Goal: Information Seeking & Learning: Learn about a topic

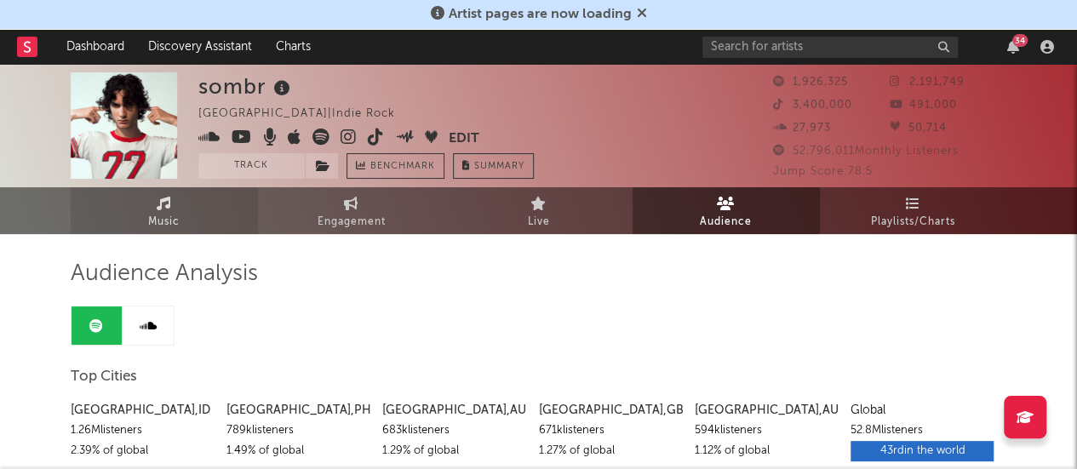
click at [190, 209] on link "Music" at bounding box center [164, 210] width 187 height 47
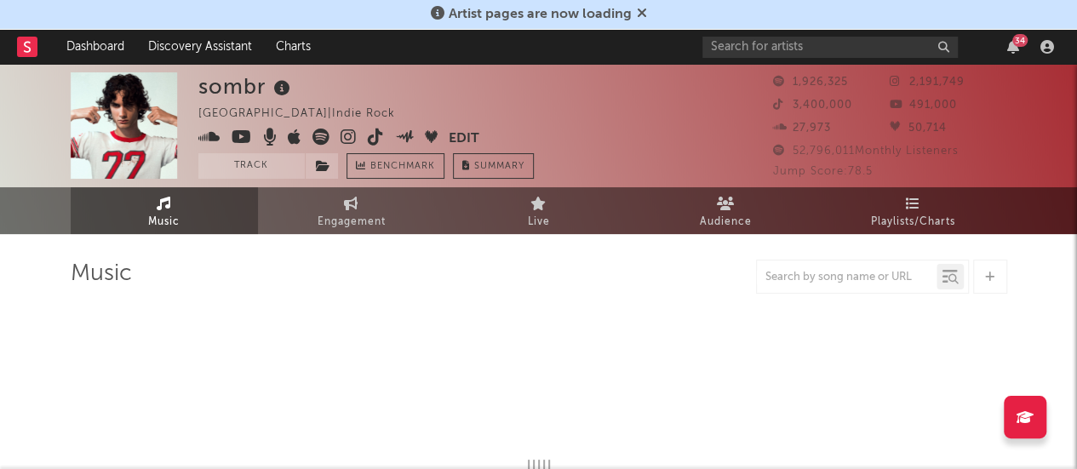
select select "6m"
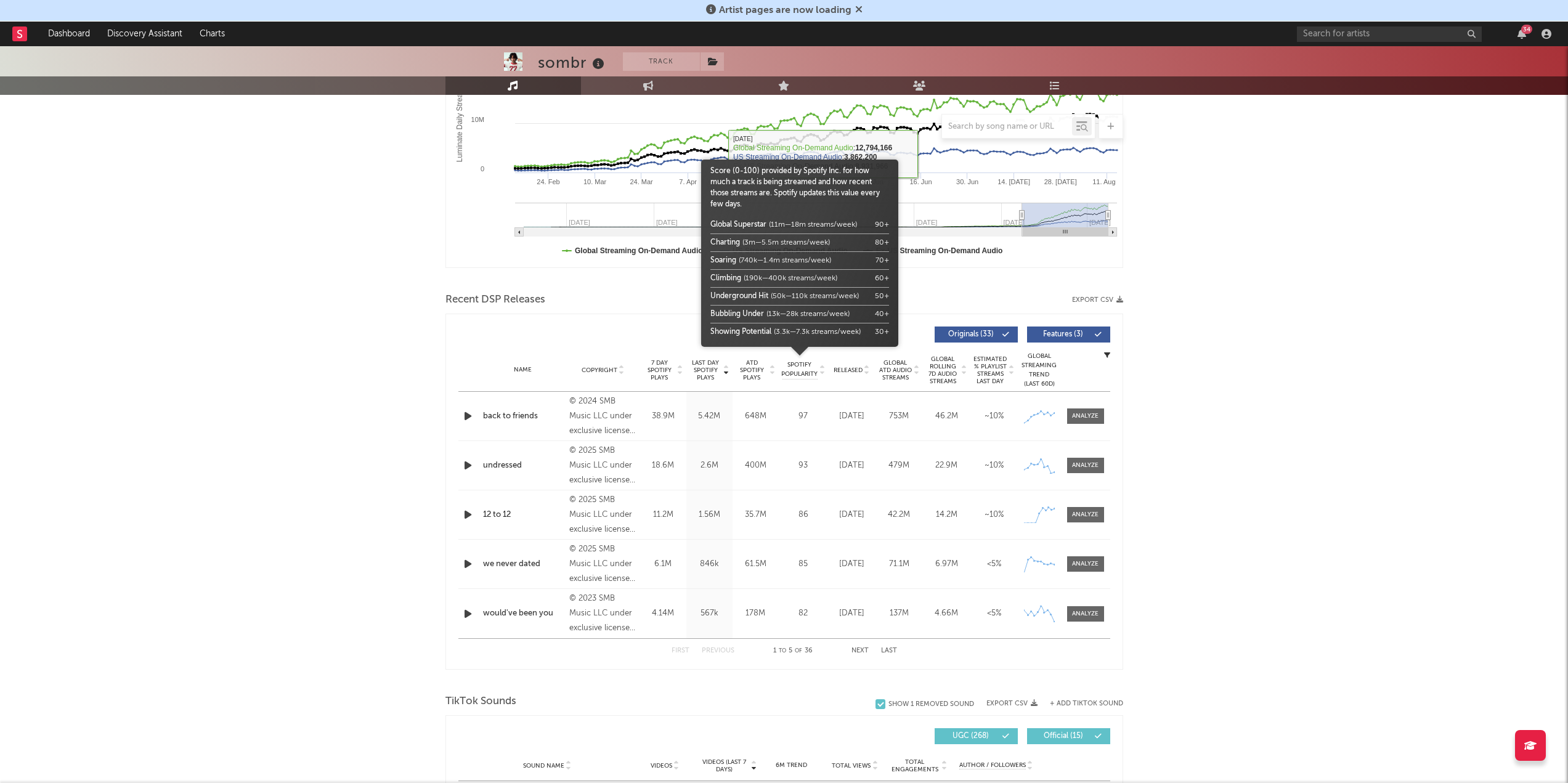
scroll to position [246, 0]
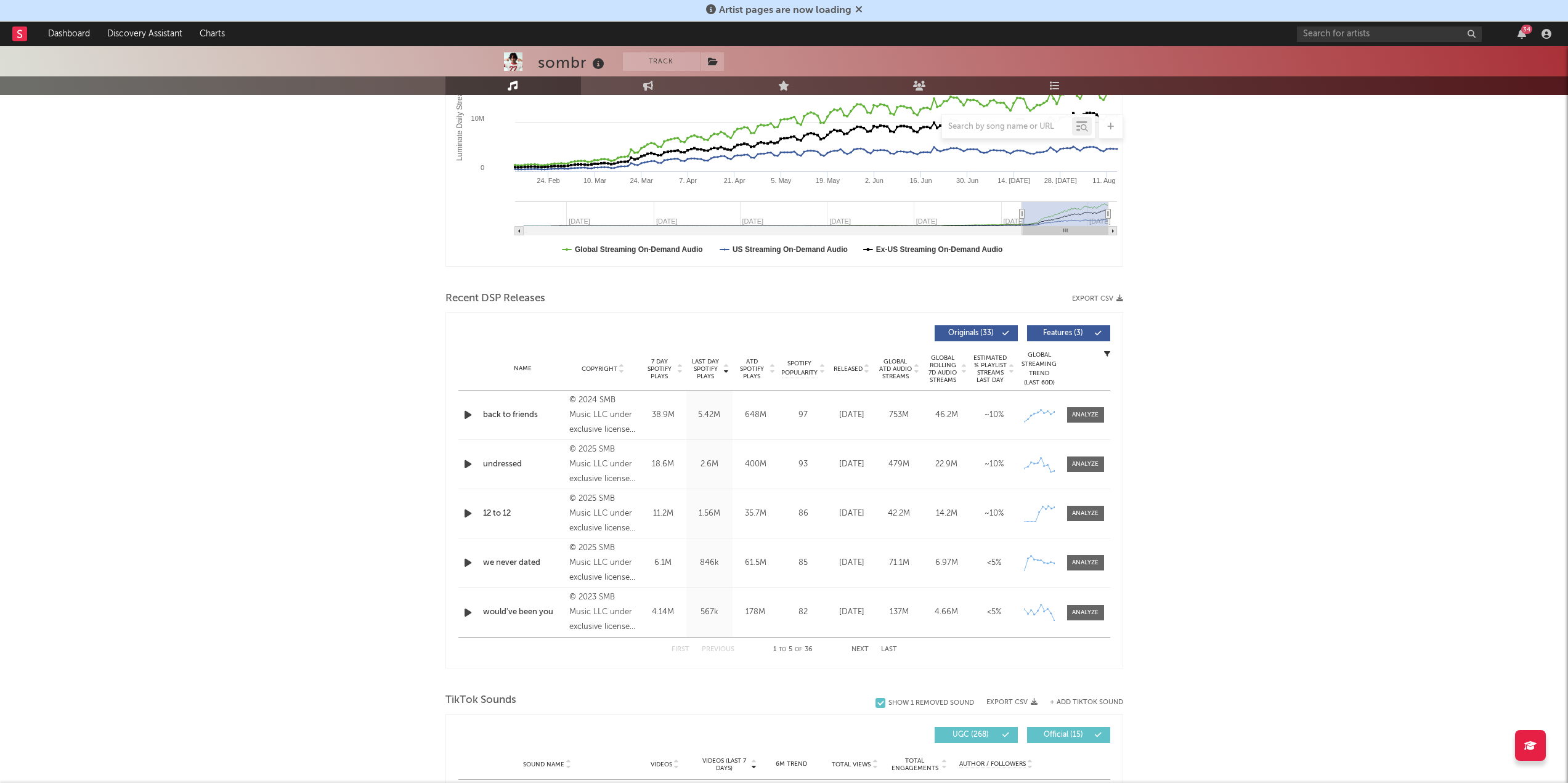
click at [533, 339] on div "back to friends" at bounding box center [523, 415] width 80 height 12
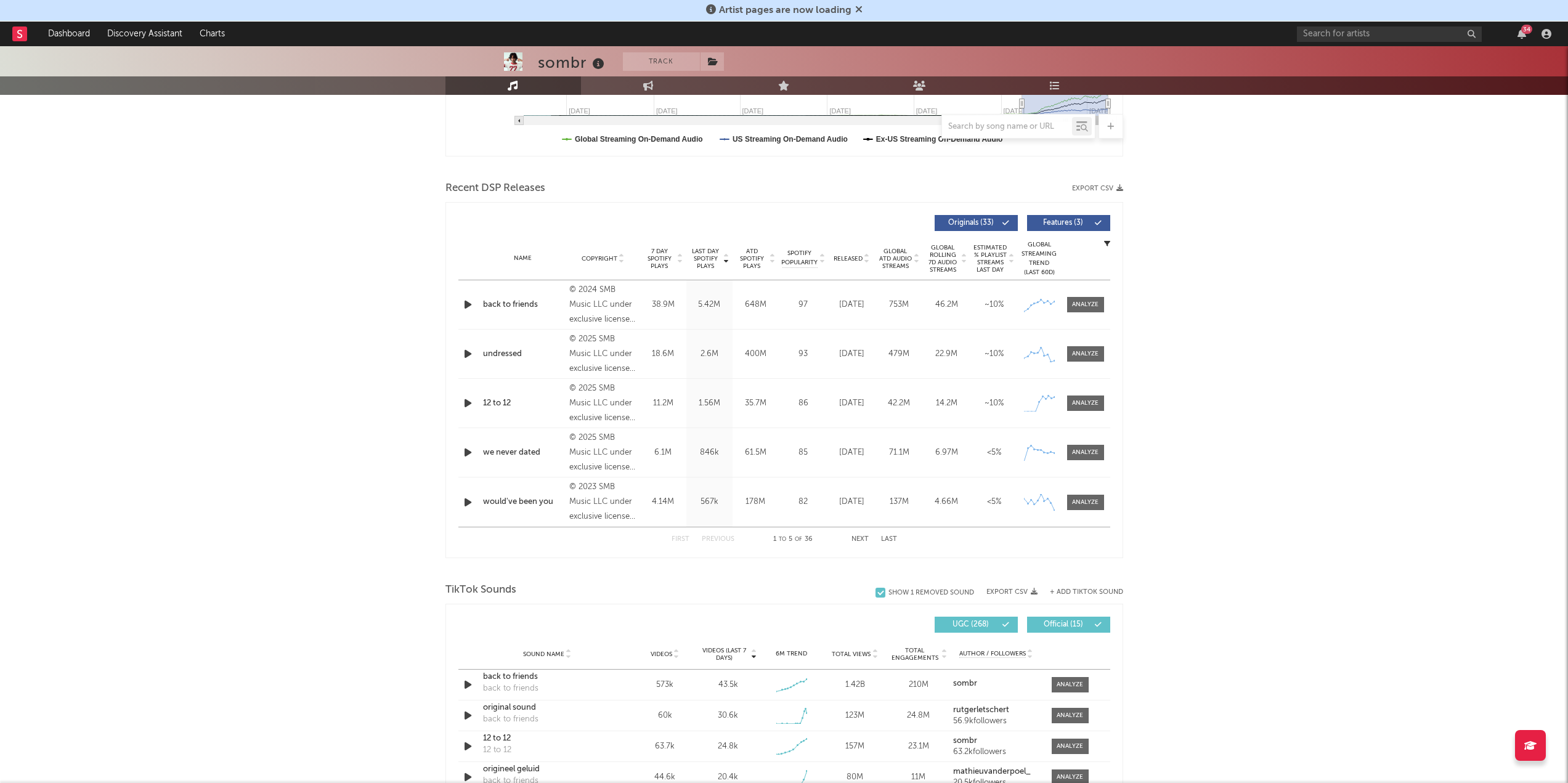
scroll to position [370, 0]
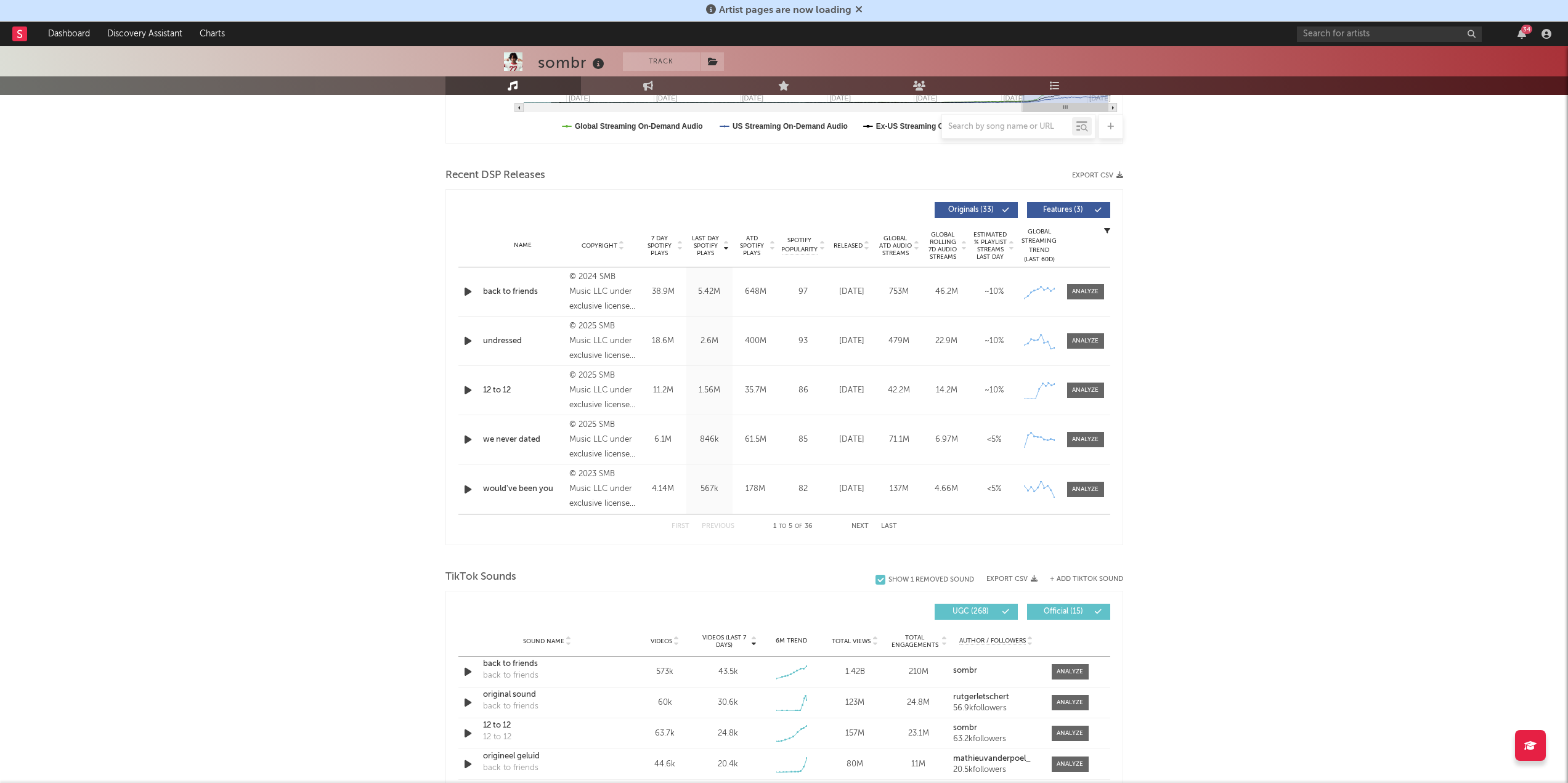
click at [779, 207] on icon at bounding box center [1006, 210] width 7 height 7
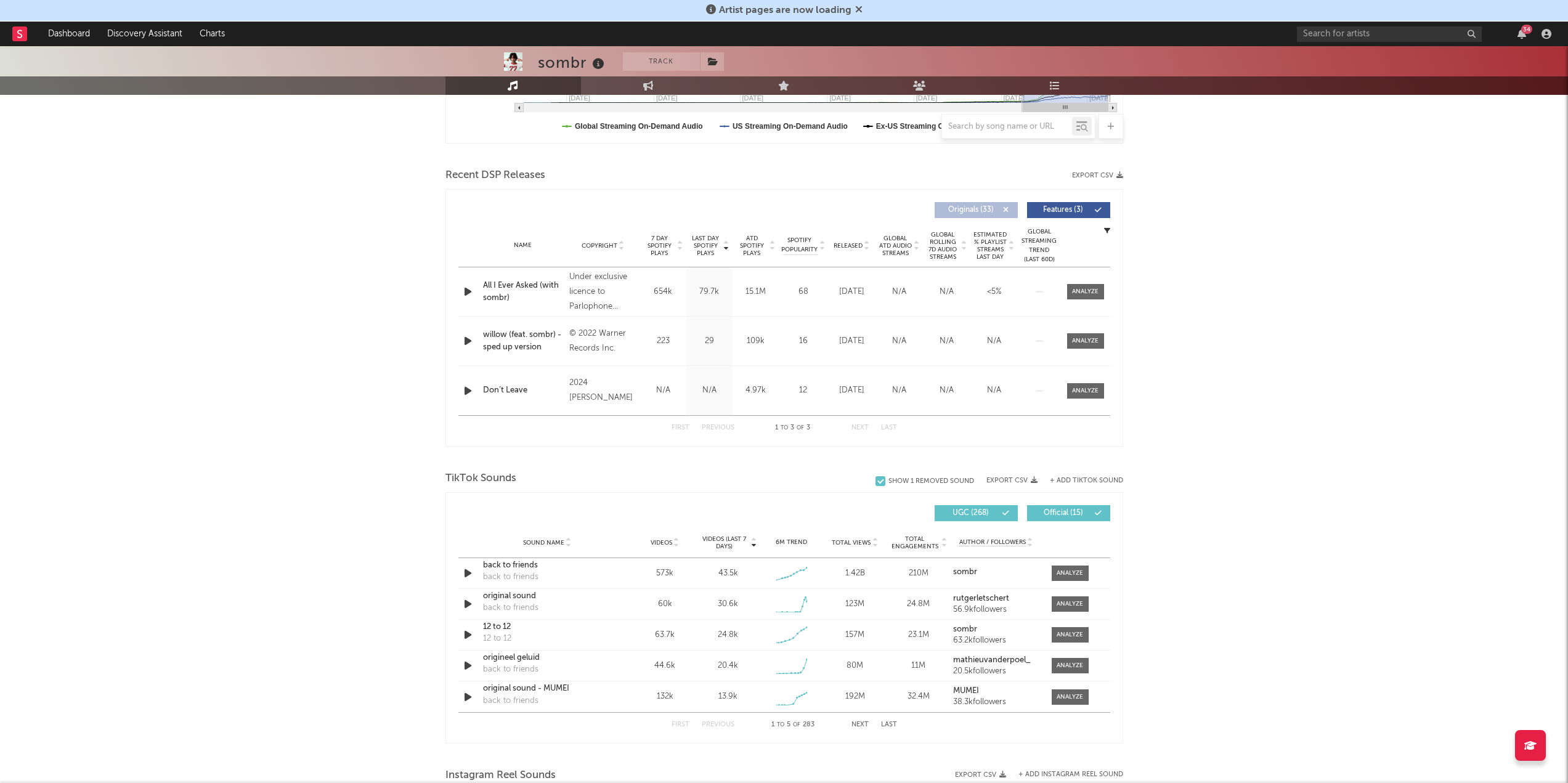
click at [779, 210] on icon at bounding box center [1006, 210] width 7 height 7
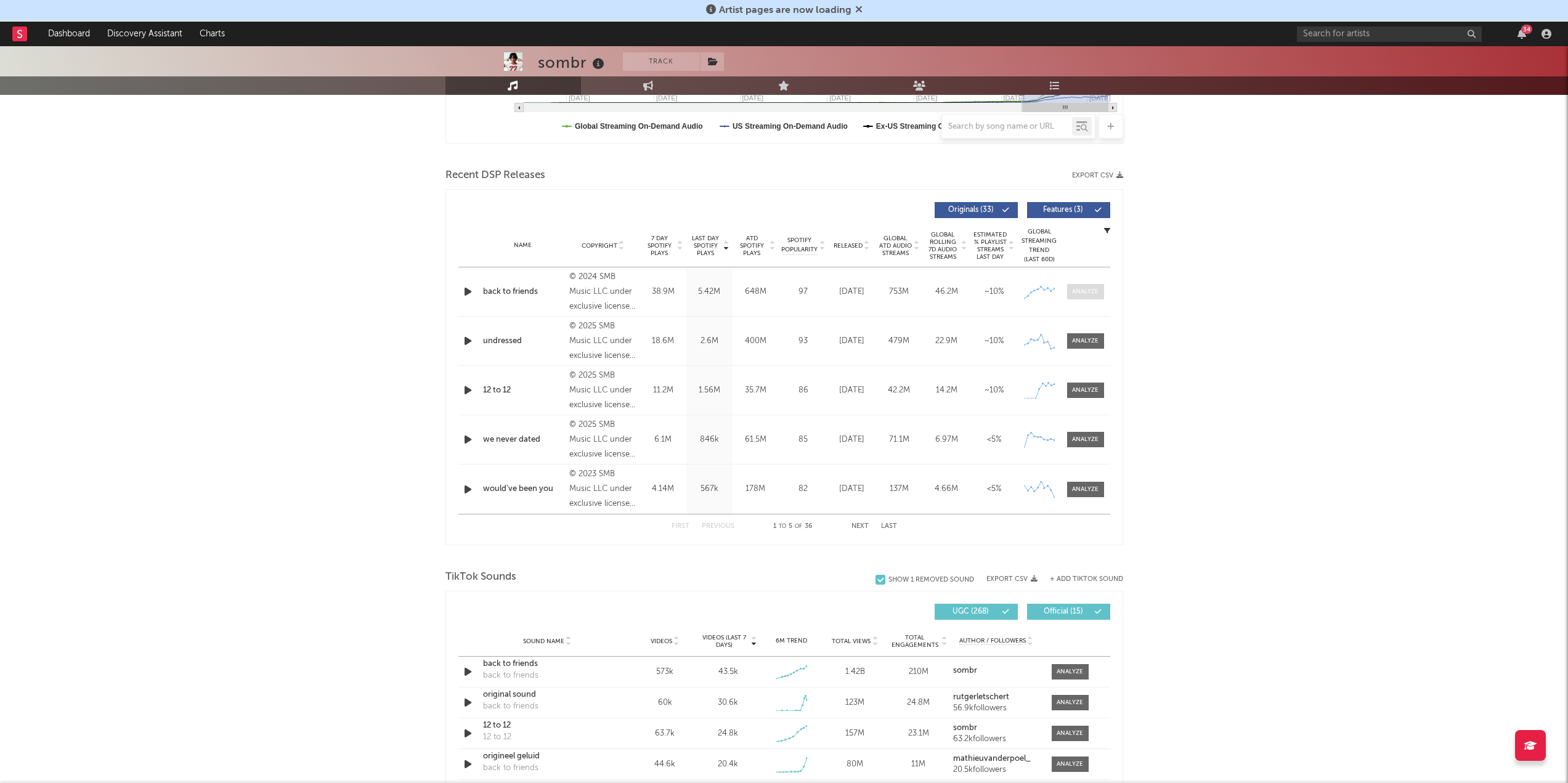
click at [779, 293] on div at bounding box center [1085, 292] width 27 height 9
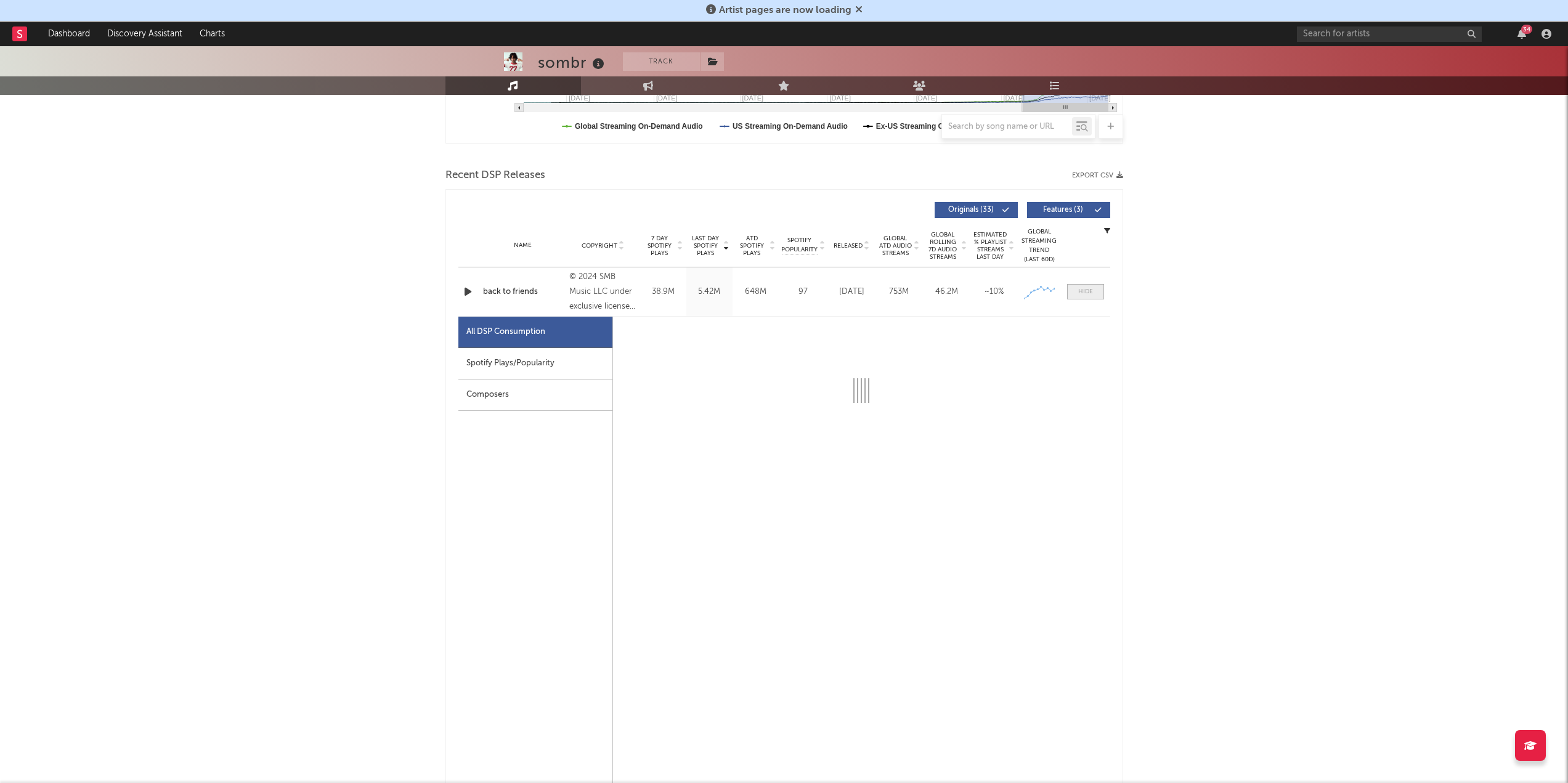
select select "6m"
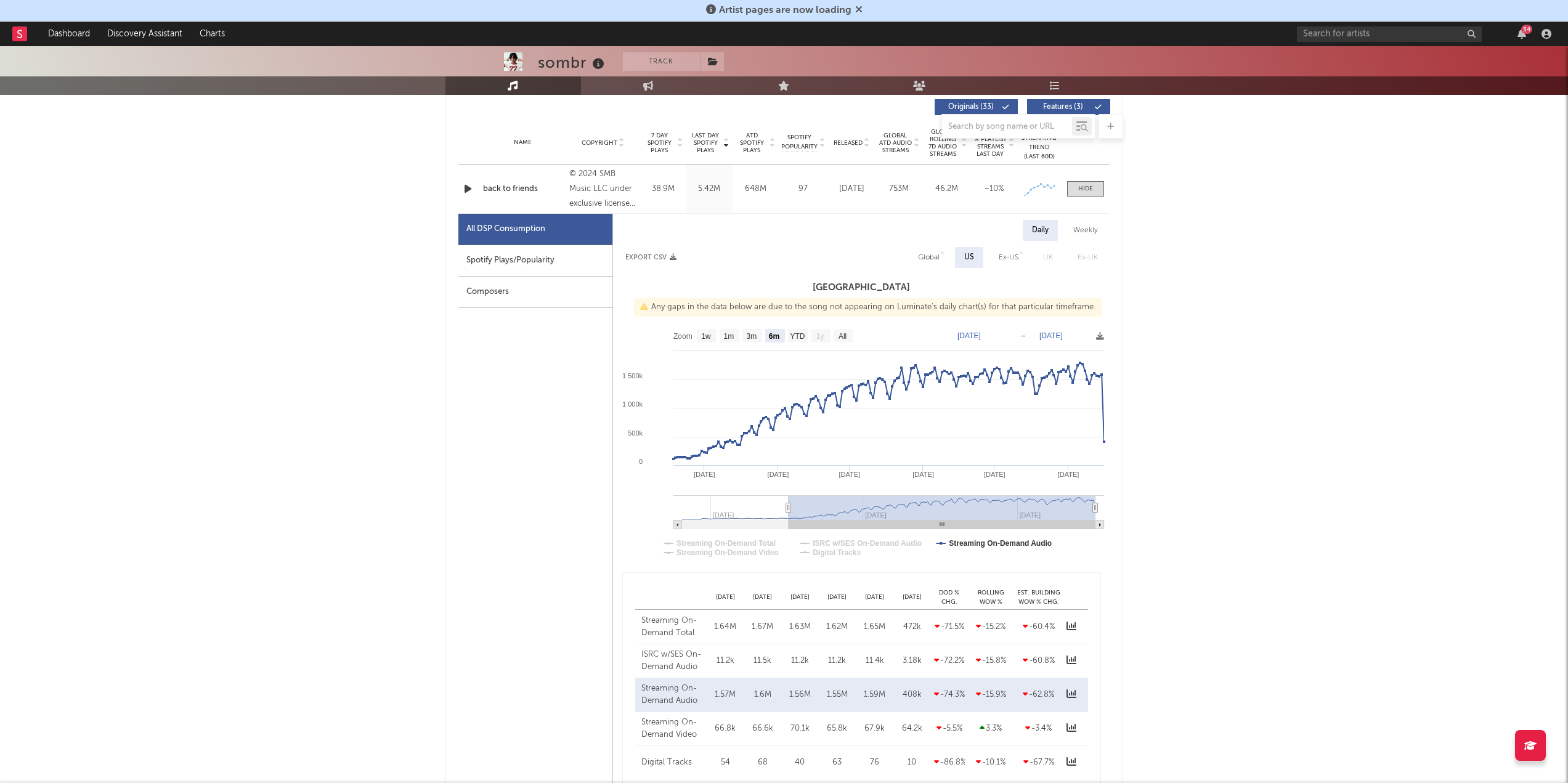
scroll to position [493, 0]
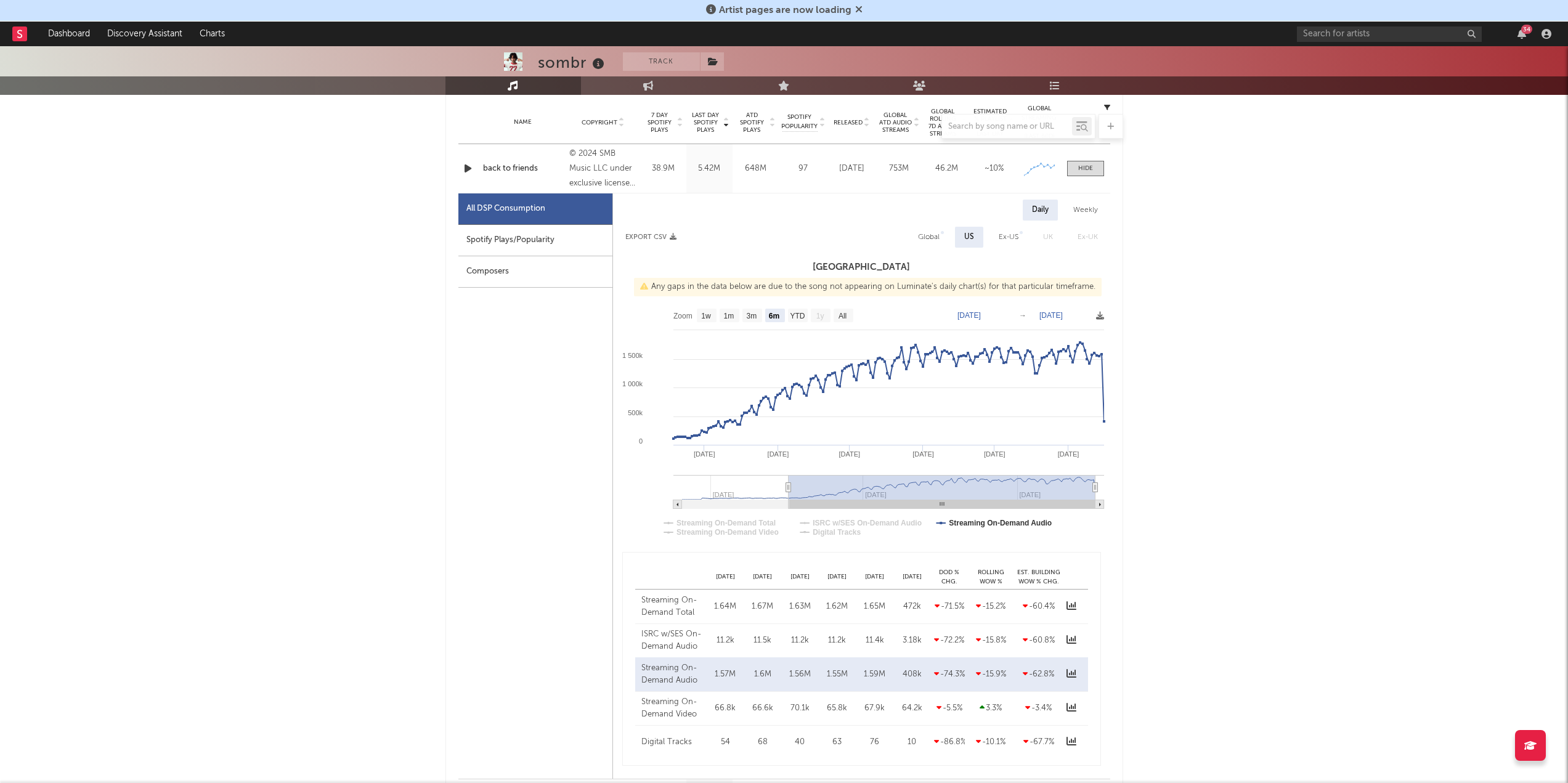
click at [779, 240] on div "Global" at bounding box center [929, 237] width 22 height 14
select select "6m"
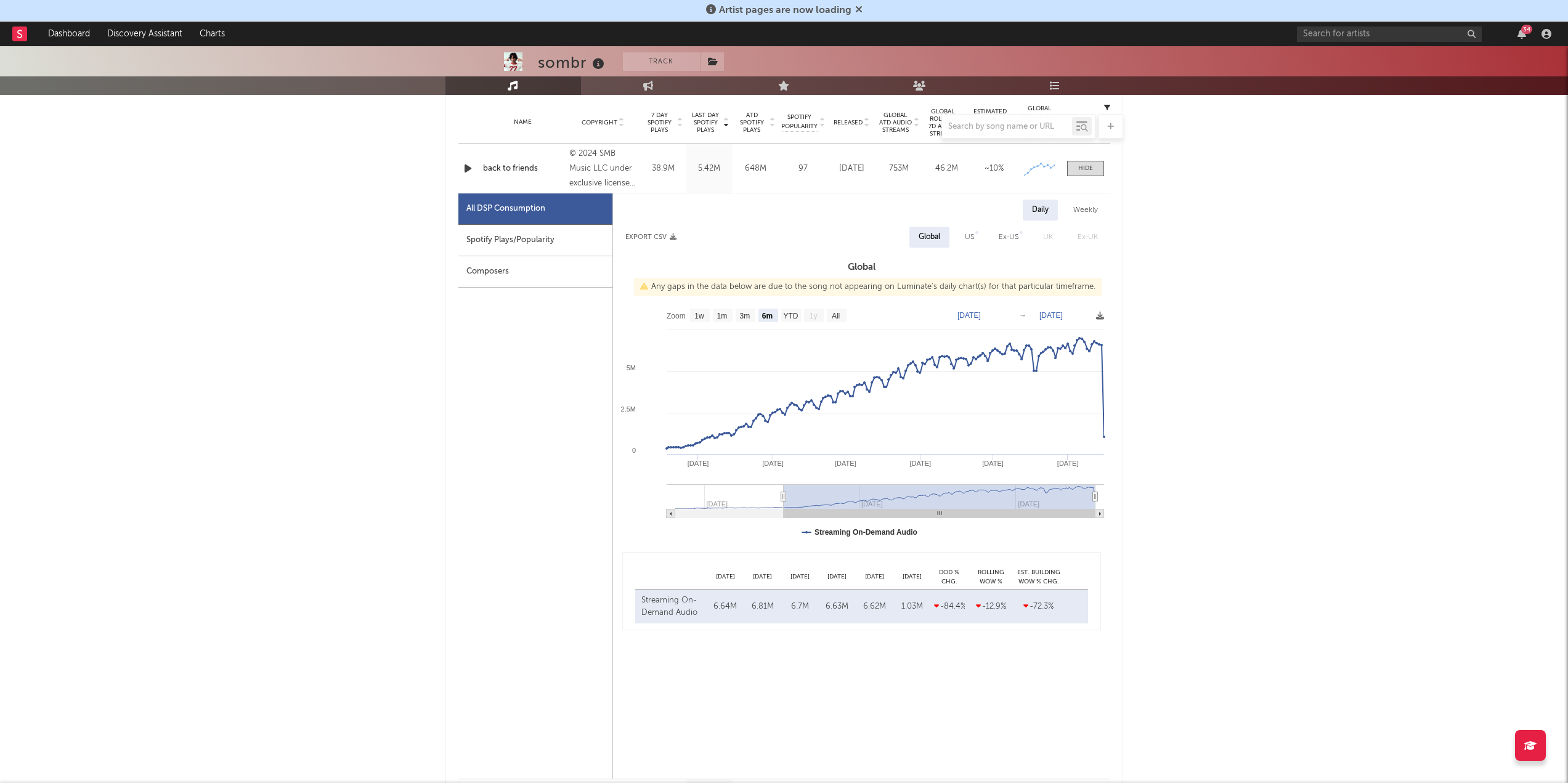
click at [779, 238] on div "US" at bounding box center [969, 237] width 9 height 14
select select "6m"
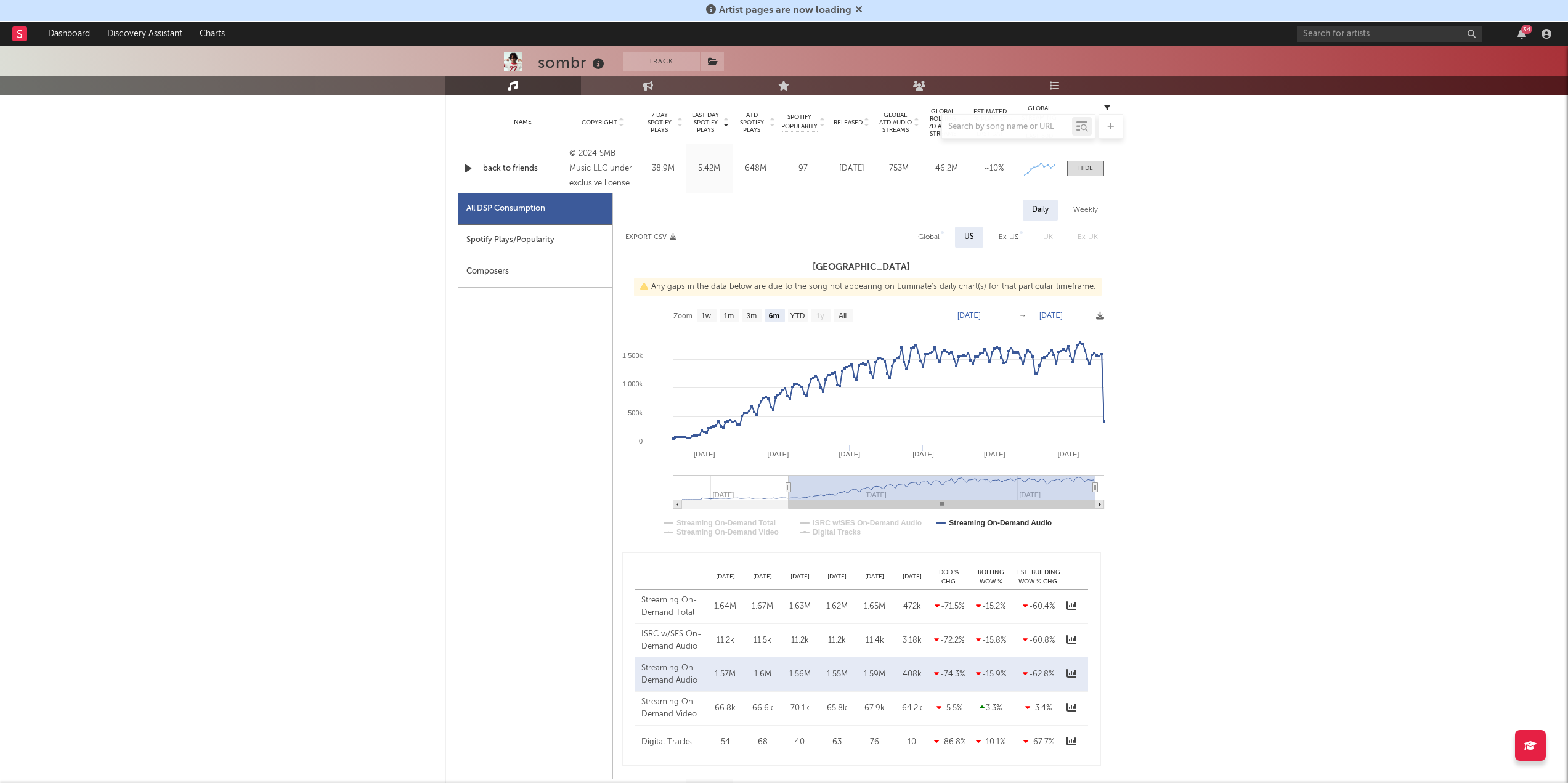
click at [562, 216] on div "All DSP Consumption" at bounding box center [535, 208] width 154 height 31
click at [779, 172] on div at bounding box center [1085, 168] width 14 height 9
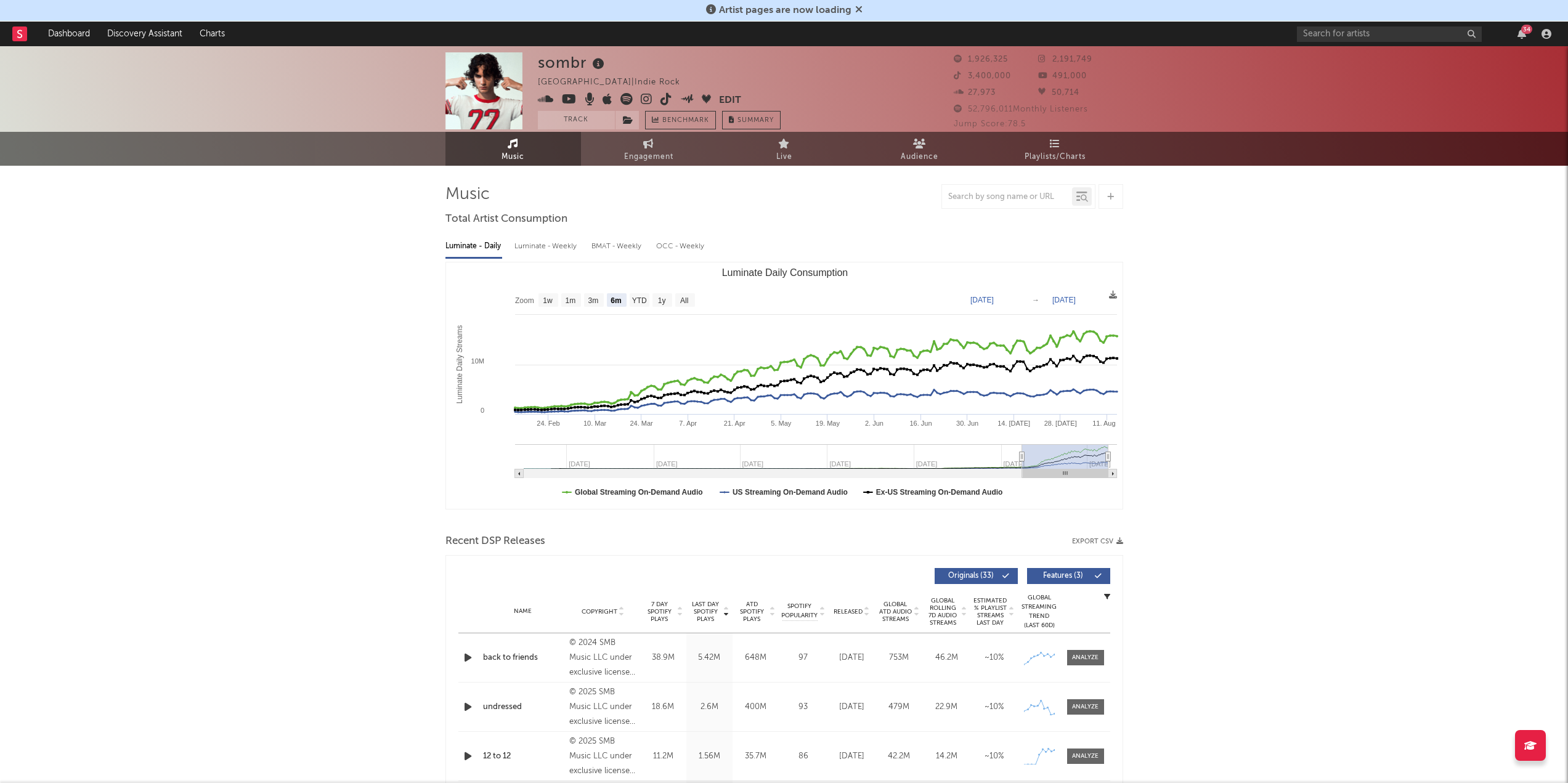
scroll to position [0, 0]
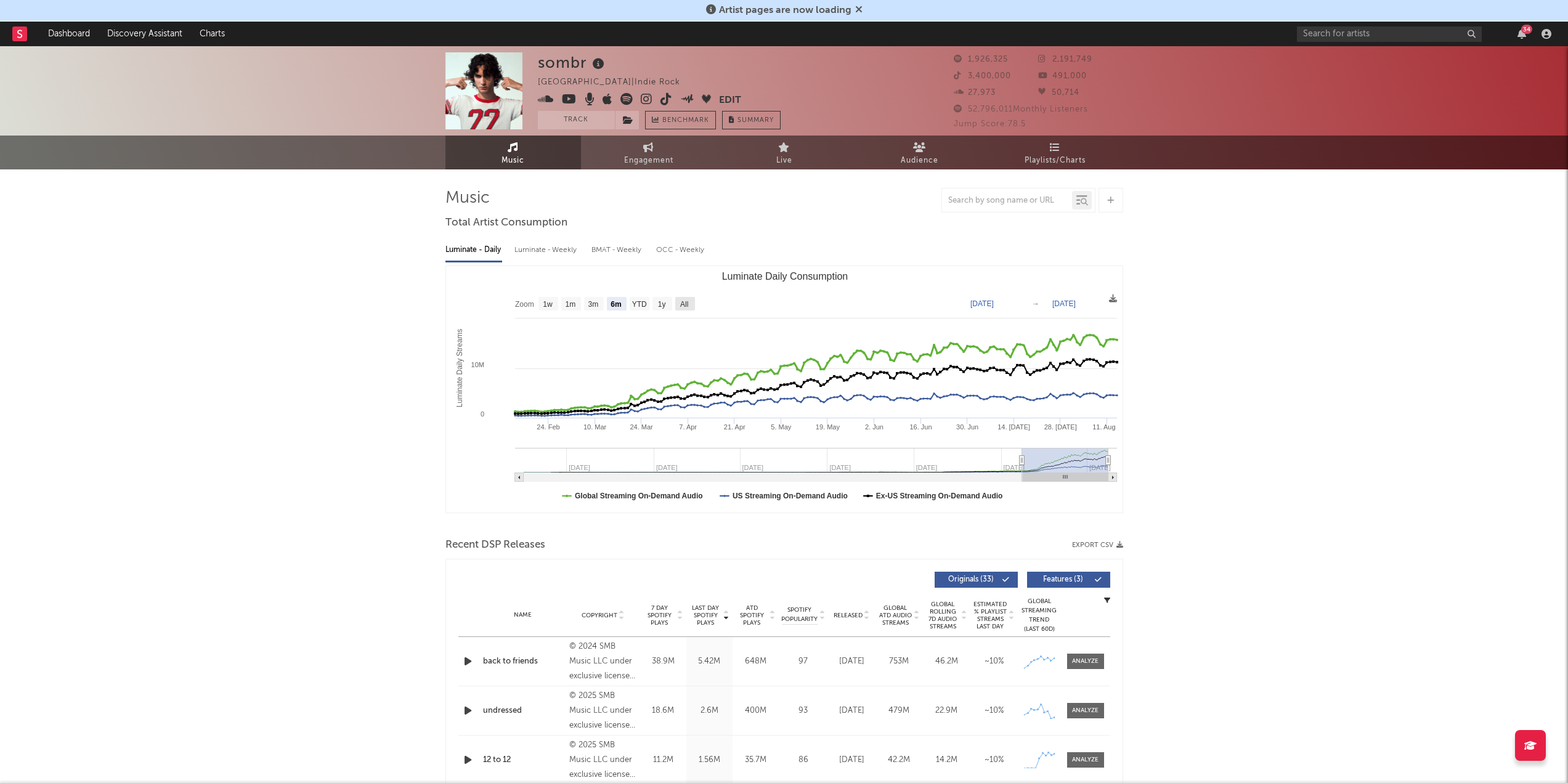
click at [688, 303] on text "All" at bounding box center [684, 304] width 8 height 9
select select "All"
type input "[DATE]"
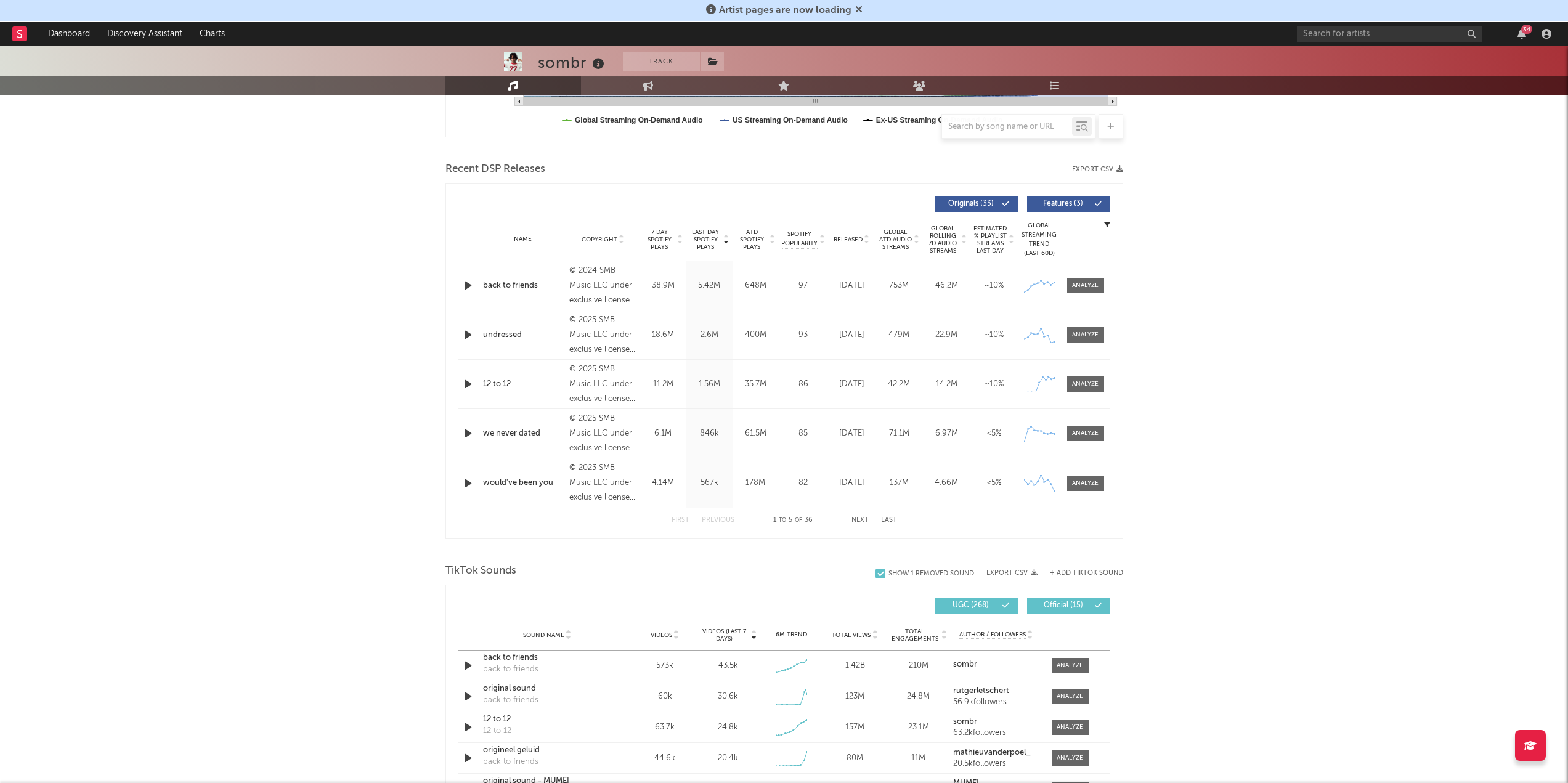
scroll to position [370, 0]
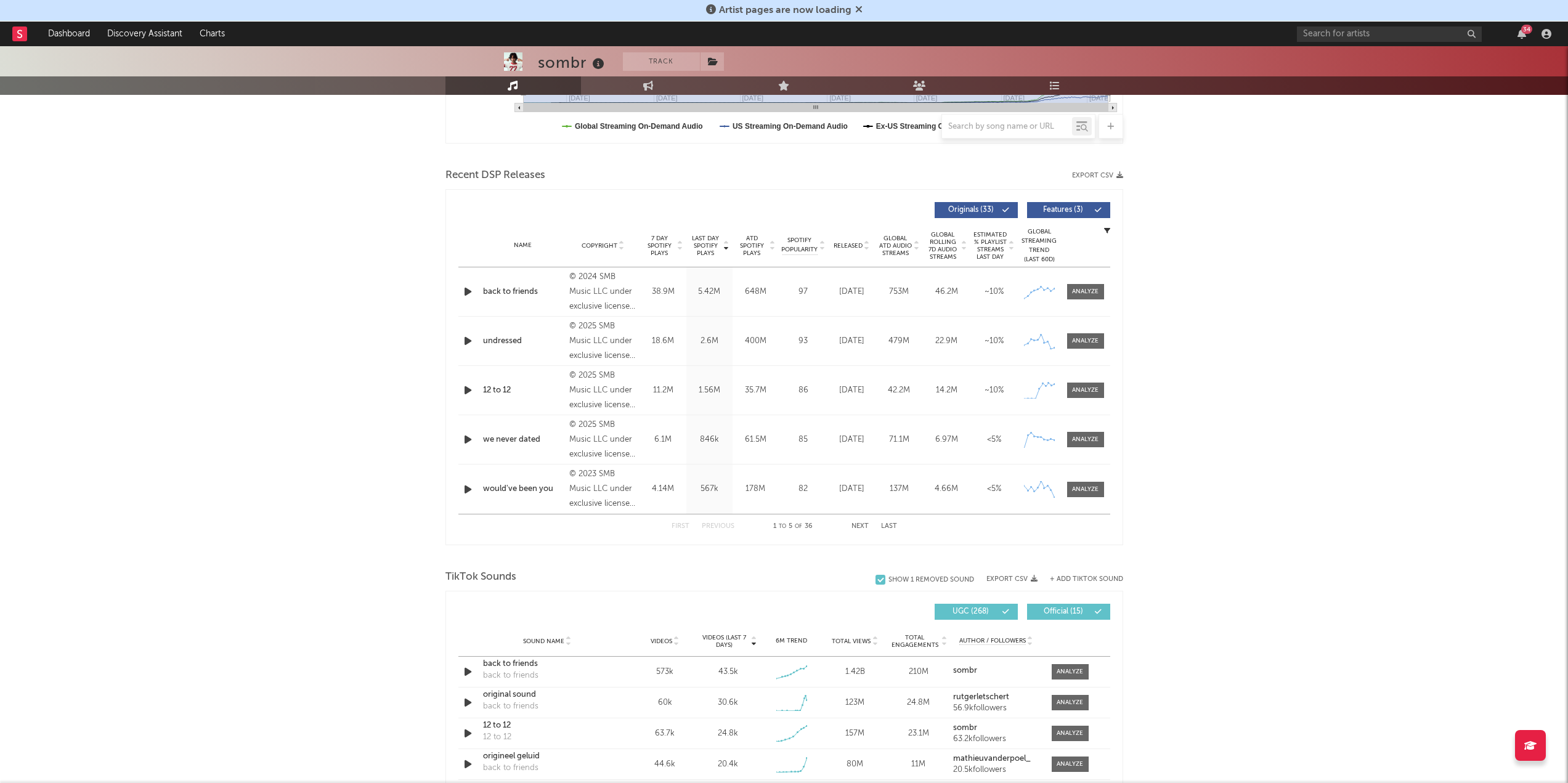
click at [779, 339] on button "Next" at bounding box center [860, 526] width 17 height 7
click at [779, 27] on input "text" at bounding box center [1388, 34] width 185 height 15
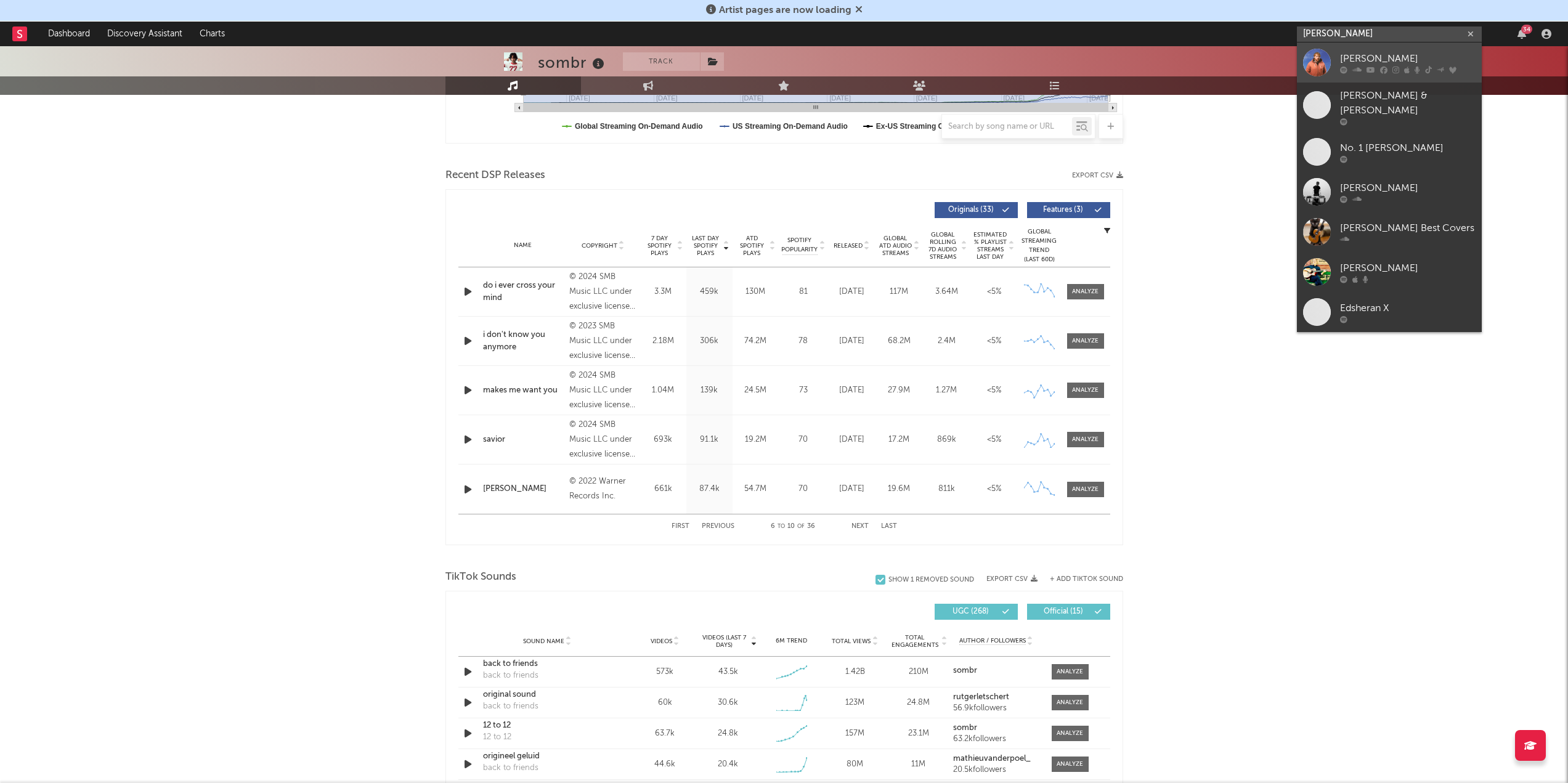
type input "[PERSON_NAME]"
click at [779, 68] on div at bounding box center [1407, 69] width 135 height 7
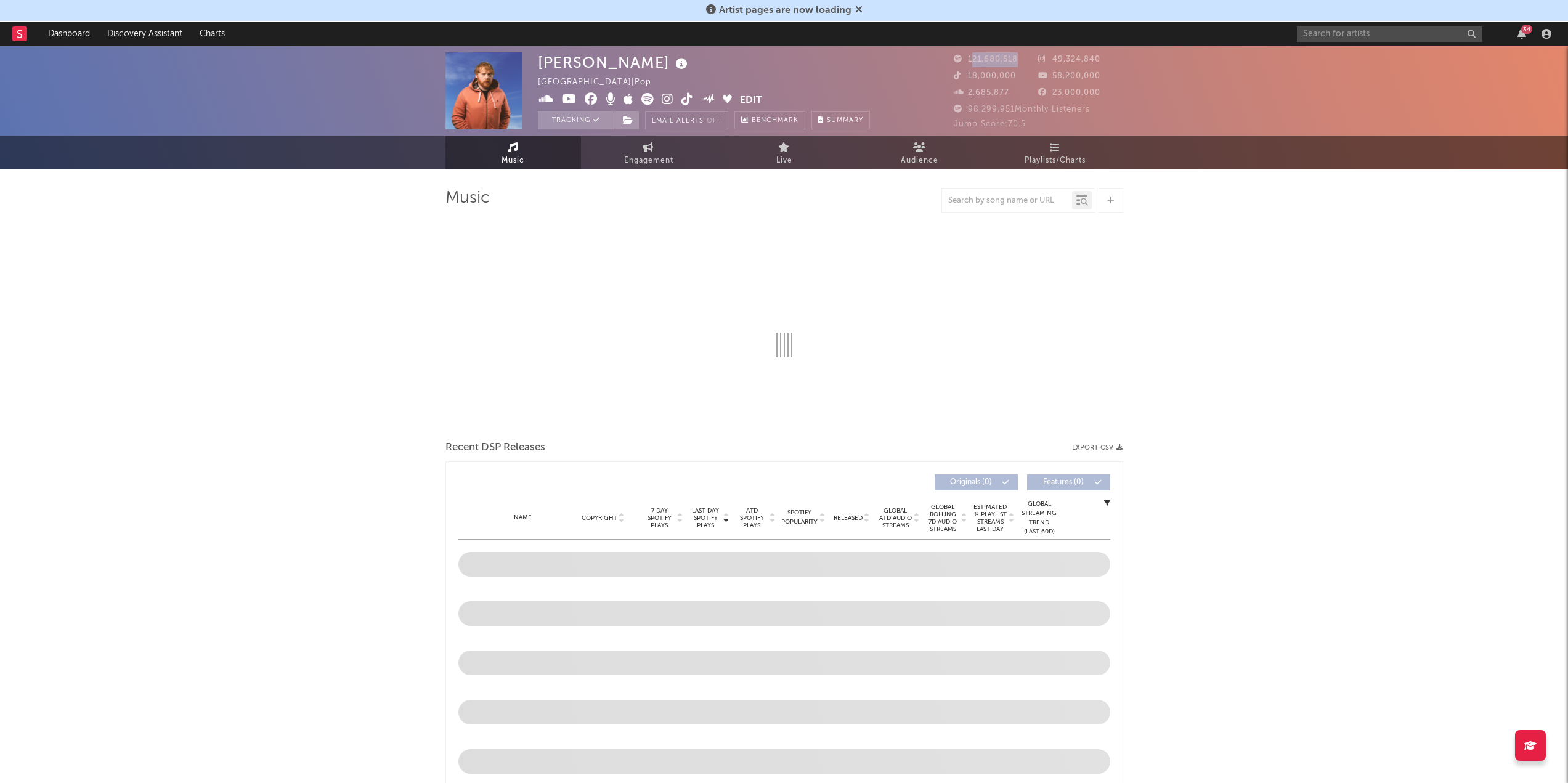
select select "6m"
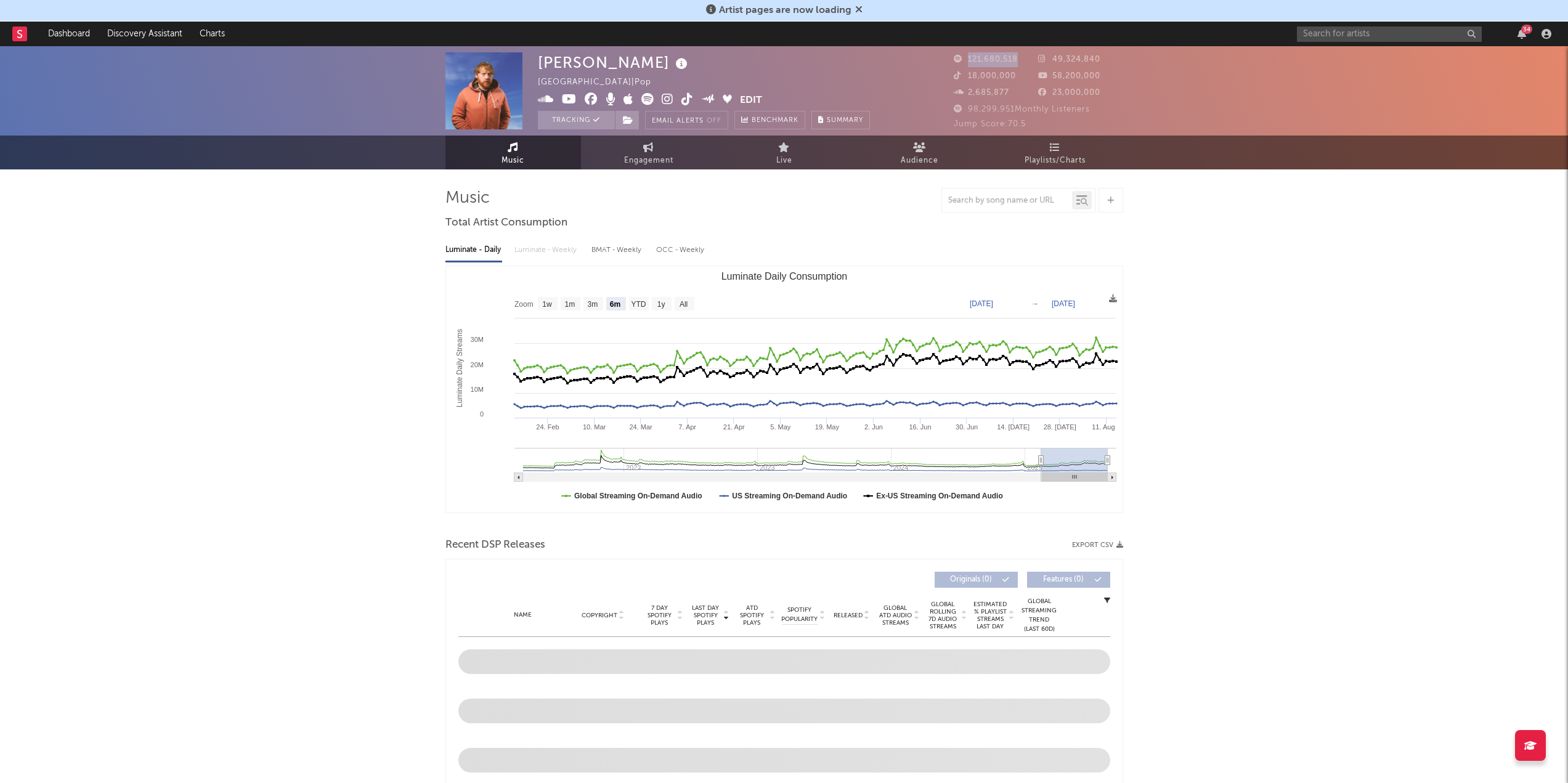
drag, startPoint x: 1020, startPoint y: 59, endPoint x: 965, endPoint y: 59, distance: 55.0
click at [779, 59] on div "121,680,518" at bounding box center [995, 59] width 85 height 14
copy span "121,680,518"
drag, startPoint x: 1017, startPoint y: 76, endPoint x: 967, endPoint y: 80, distance: 50.2
click at [779, 80] on div "18,000,000" at bounding box center [995, 76] width 85 height 14
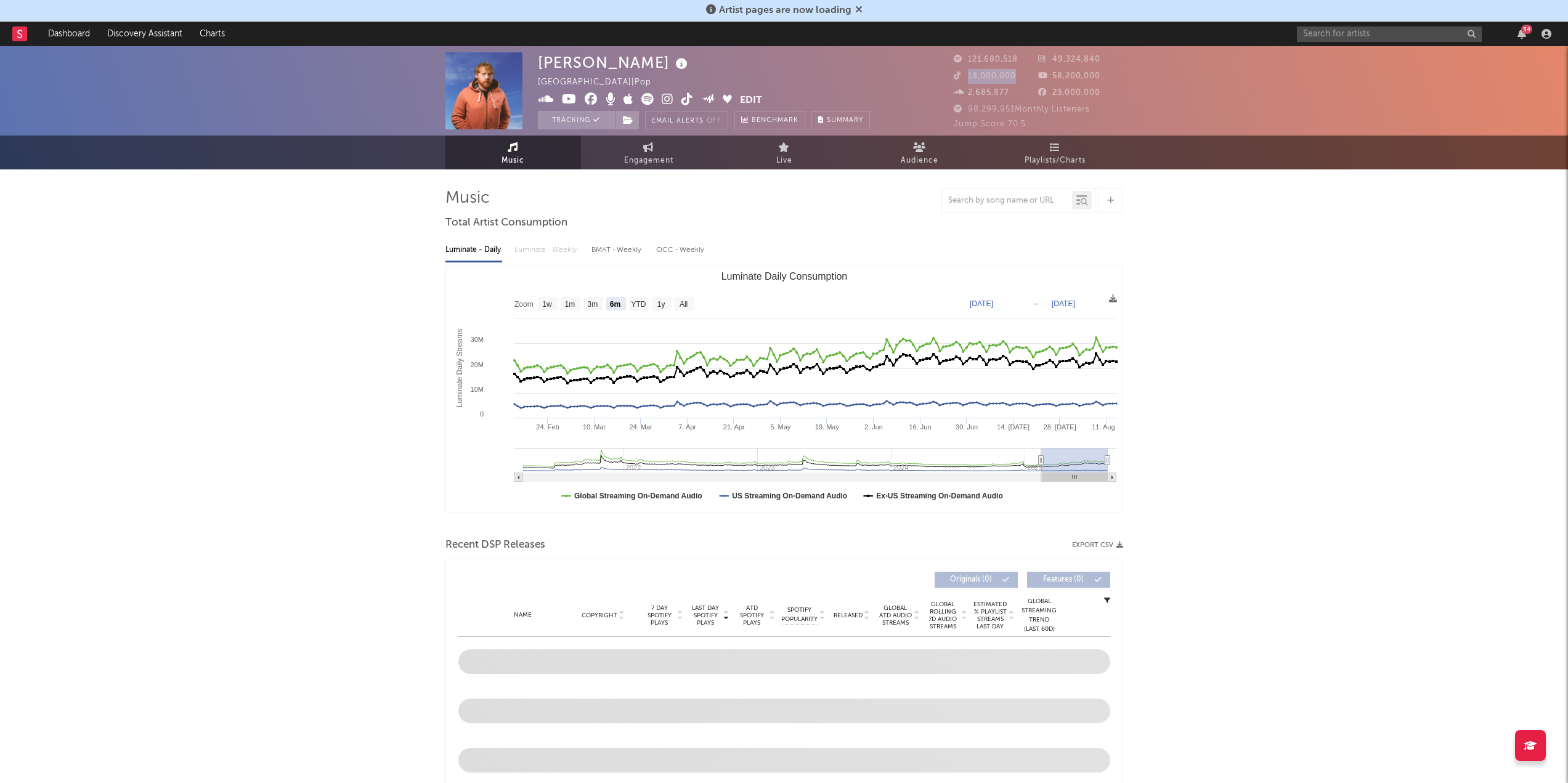
copy span "18,000,000"
drag, startPoint x: 1106, startPoint y: 56, endPoint x: 1053, endPoint y: 62, distance: 53.3
click at [779, 62] on div "49,324,840" at bounding box center [1080, 59] width 85 height 14
copy span "49,324,840"
drag, startPoint x: 1092, startPoint y: 85, endPoint x: 1045, endPoint y: 74, distance: 48.3
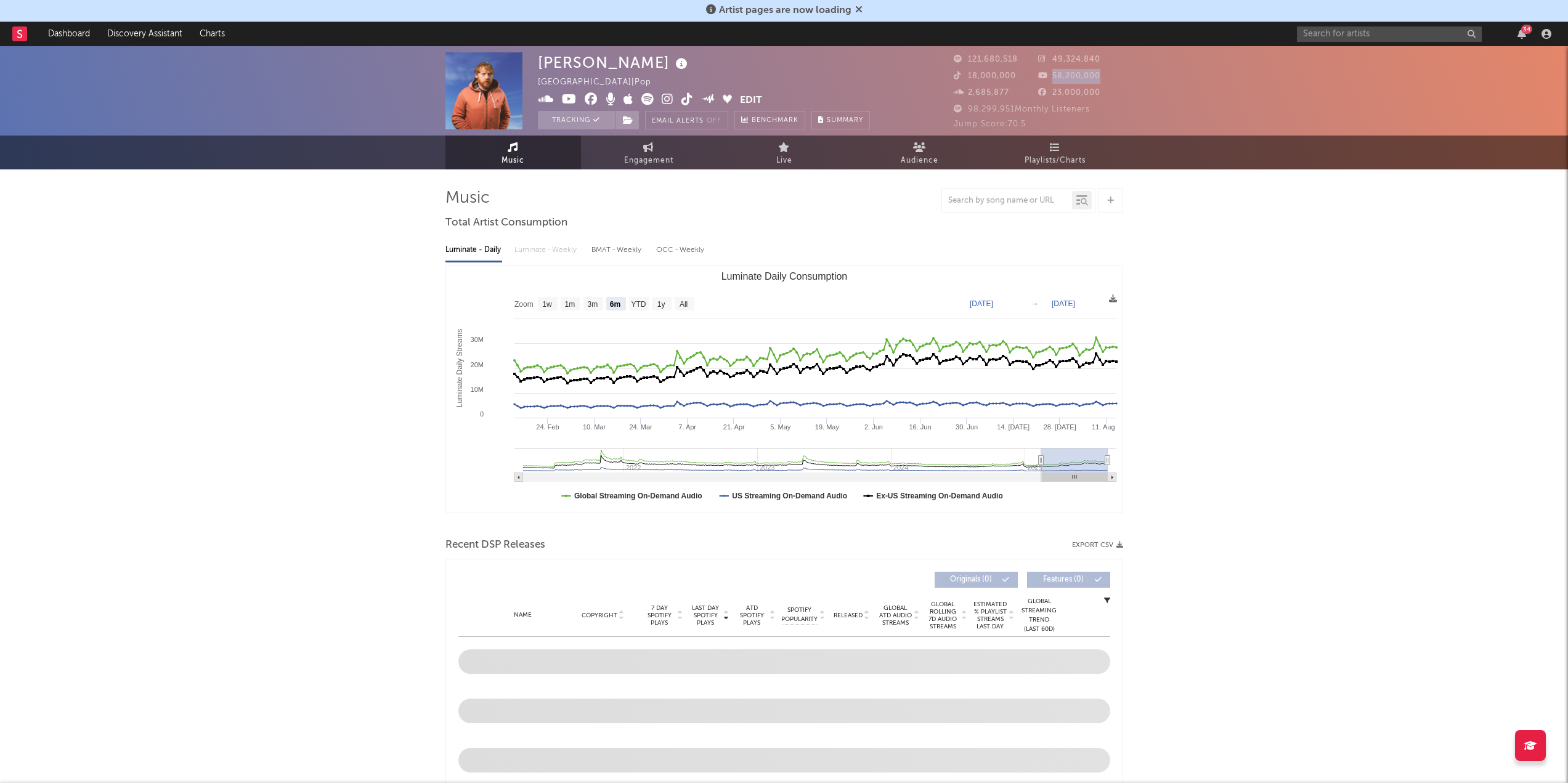
click at [779, 74] on div "58,200,000" at bounding box center [1080, 76] width 85 height 14
copy span "58,200,000"
